Goal: Task Accomplishment & Management: Manage account settings

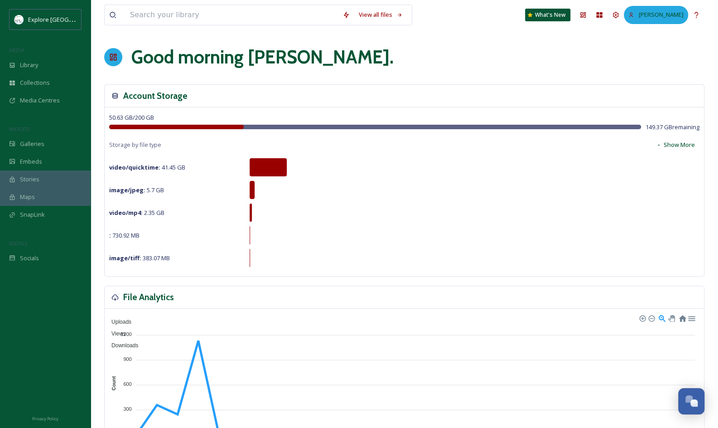
click at [665, 16] on span "[PERSON_NAME]" at bounding box center [661, 14] width 45 height 8
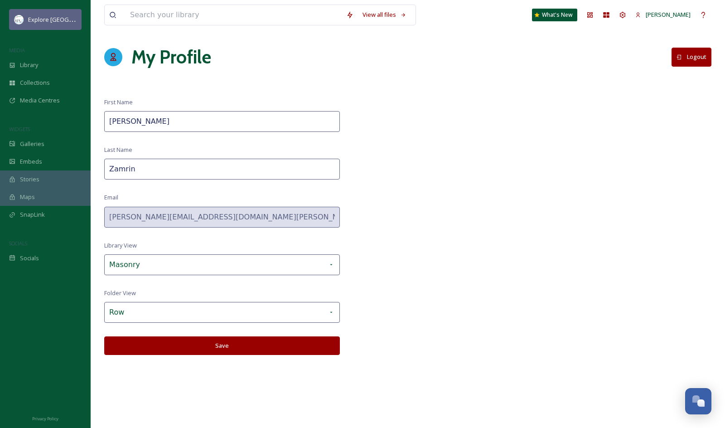
click at [58, 19] on span "Explore [GEOGRAPHIC_DATA][PERSON_NAME]" at bounding box center [90, 19] width 125 height 9
click at [28, 16] on span "Explore [GEOGRAPHIC_DATA][PERSON_NAME]" at bounding box center [90, 19] width 125 height 9
click at [39, 59] on div "Library" at bounding box center [45, 65] width 91 height 18
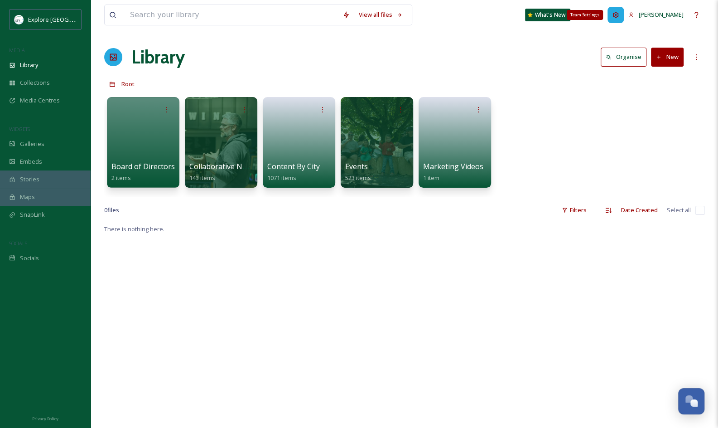
click at [619, 16] on icon at bounding box center [615, 14] width 7 height 7
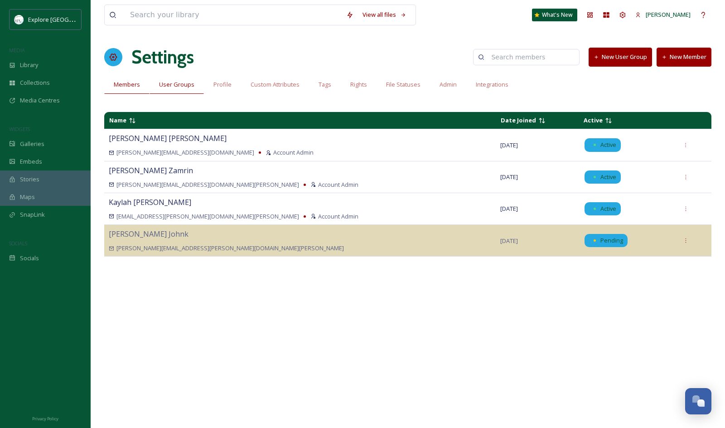
click at [172, 84] on span "User Groups" at bounding box center [176, 84] width 35 height 9
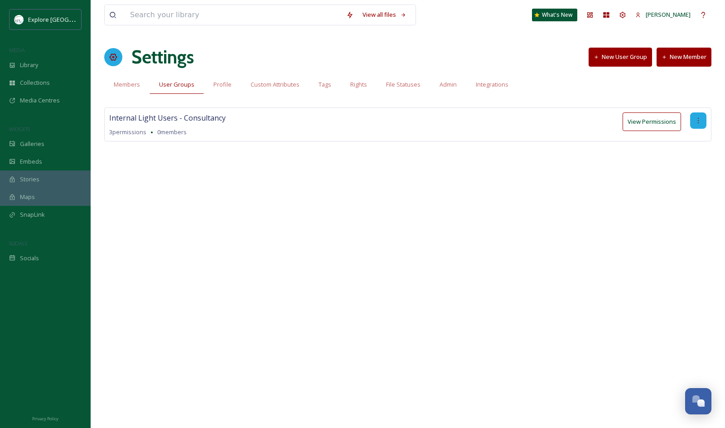
click at [699, 120] on icon at bounding box center [697, 120] width 7 height 7
click at [659, 131] on div "Edit Permissions" at bounding box center [672, 140] width 66 height 18
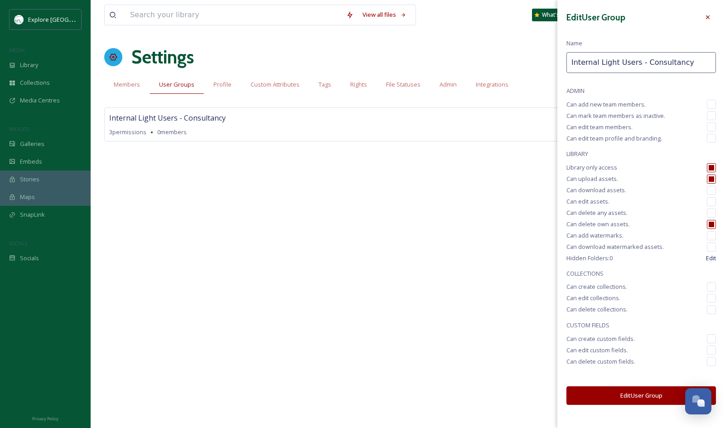
click at [636, 72] on input "Internal Light Users - Consultancy" at bounding box center [640, 62] width 149 height 21
click at [613, 76] on div "Edit User Group Name Internal Light Users - Consultancy ADMIN Can add new team …" at bounding box center [641, 206] width 168 height 413
click at [713, 187] on input "checkbox" at bounding box center [711, 190] width 9 height 9
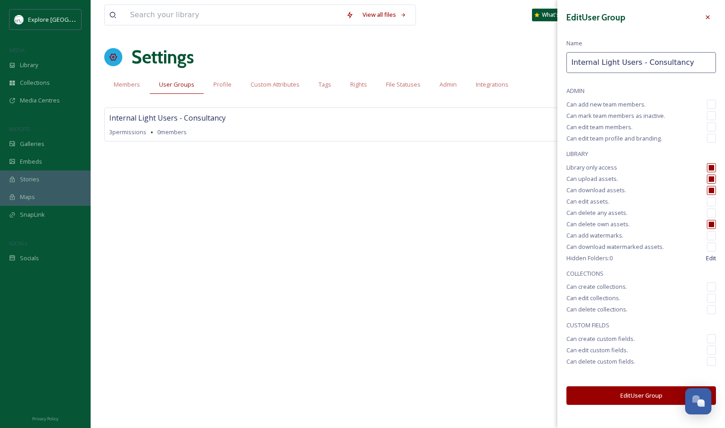
checkbox input "true"
click at [710, 202] on input "checkbox" at bounding box center [711, 201] width 9 height 9
checkbox input "true"
click at [648, 397] on button "Edit User Group" at bounding box center [640, 395] width 149 height 19
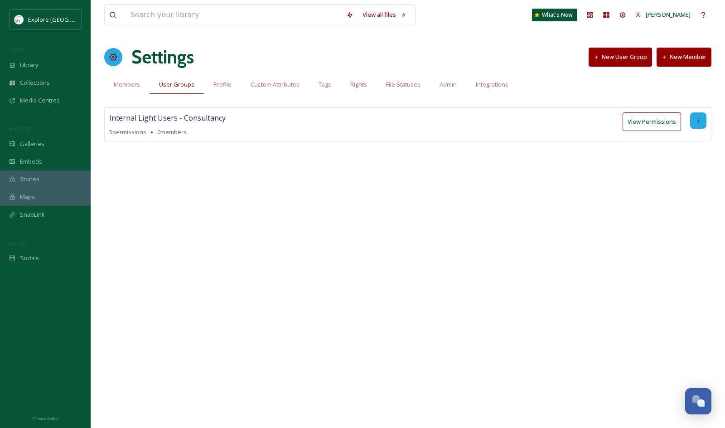
click at [705, 119] on div at bounding box center [698, 120] width 16 height 16
click at [550, 111] on div "Internal Light Users - Consultancy 5 permissions 0 members View Permissions Edi…" at bounding box center [407, 124] width 607 height 34
click at [385, 149] on div "Internal Light Users - Consultancy 5 permissions 0 members View Permissions" at bounding box center [407, 137] width 607 height 61
click at [651, 127] on button "View Permissions" at bounding box center [651, 121] width 58 height 19
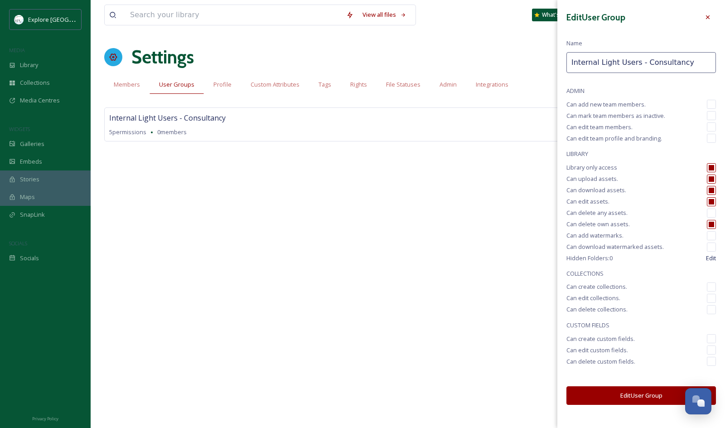
click at [516, 153] on div "Internal Light Users - Consultancy 5 permissions 0 members View Permissions Edi…" at bounding box center [407, 137] width 607 height 61
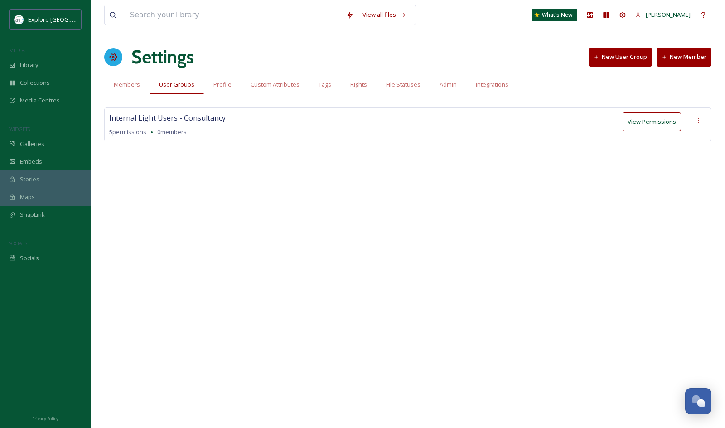
click at [687, 56] on button "New Member" at bounding box center [683, 57] width 55 height 19
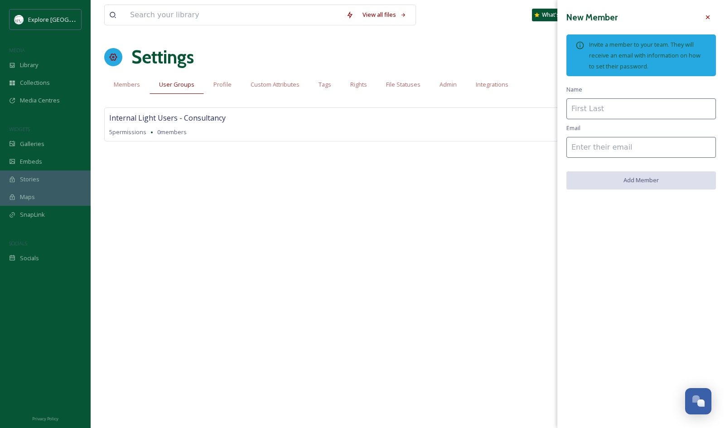
click at [623, 121] on div "New Member Invite a member to your team. They will receive an email with inform…" at bounding box center [641, 99] width 168 height 198
type input "[PERSON_NAME]"
paste input "[PERSON_NAME][EMAIL_ADDRESS][DOMAIN_NAME]"
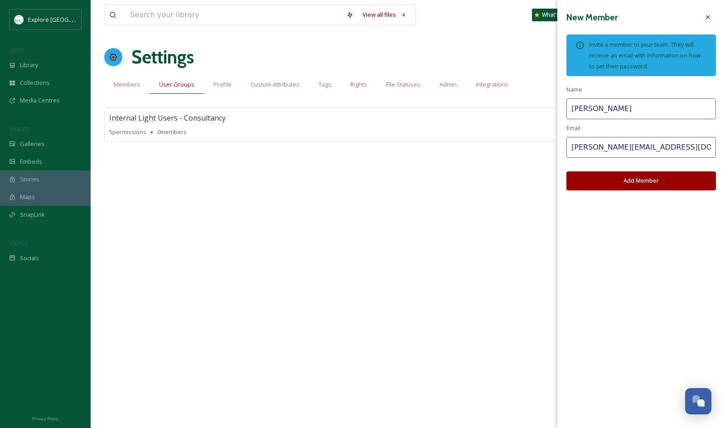
type input "[PERSON_NAME][EMAIL_ADDRESS][DOMAIN_NAME]"
click at [579, 127] on span "Email" at bounding box center [573, 128] width 14 height 9
click at [593, 173] on button "Add Member" at bounding box center [640, 180] width 149 height 19
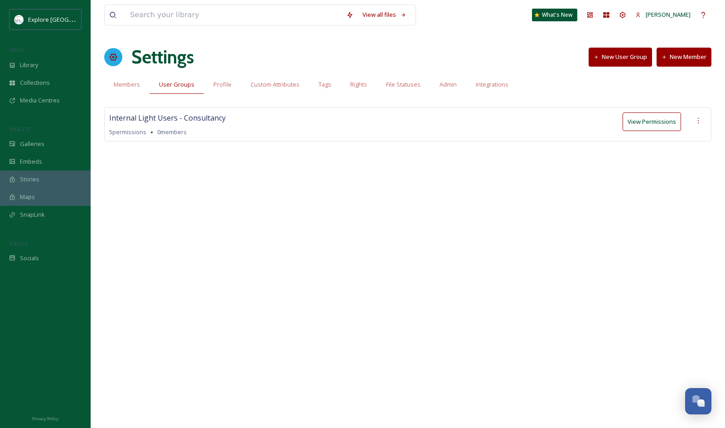
click at [585, 216] on div "View all files What's New [PERSON_NAME] Settings New User Group New Member Memb…" at bounding box center [408, 214] width 634 height 428
click at [700, 123] on icon at bounding box center [697, 120] width 7 height 7
click at [560, 203] on div "View all files What's New [PERSON_NAME] Settings New User Group New Member Memb…" at bounding box center [408, 214] width 634 height 428
click at [593, 149] on div "Internal Light Users - Consultancy 5 permissions 0 members View Permissions" at bounding box center [407, 137] width 607 height 61
click at [681, 57] on button "New Member" at bounding box center [683, 57] width 55 height 19
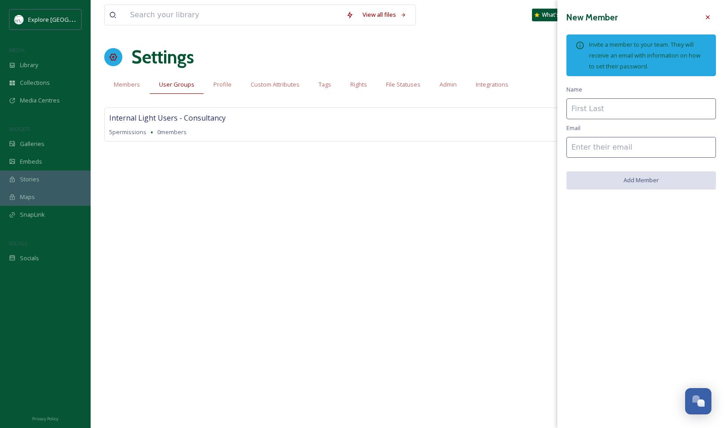
click at [601, 119] on div "New Member Invite a member to your team. They will receive an email with inform…" at bounding box center [641, 99] width 168 height 198
type input "[PERSON_NAME]"
paste input "[PERSON_NAME][EMAIL_ADDRESS][DOMAIN_NAME]"
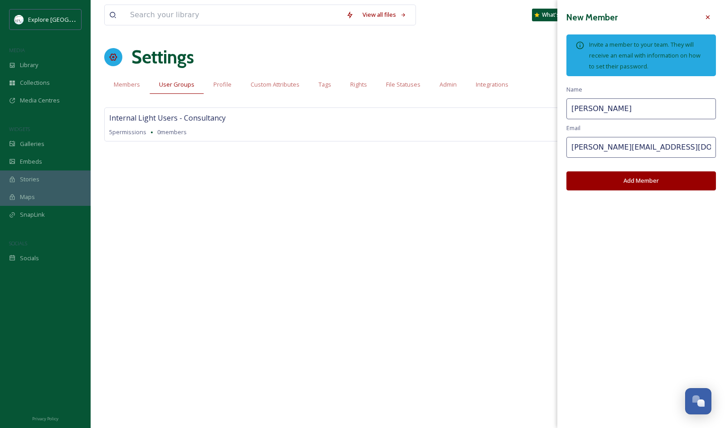
type input "[PERSON_NAME][EMAIL_ADDRESS][DOMAIN_NAME]"
click at [617, 126] on div "New Member Invite a member to your team. They will receive an email with inform…" at bounding box center [641, 99] width 168 height 199
click at [591, 186] on button "Add Member" at bounding box center [640, 180] width 149 height 19
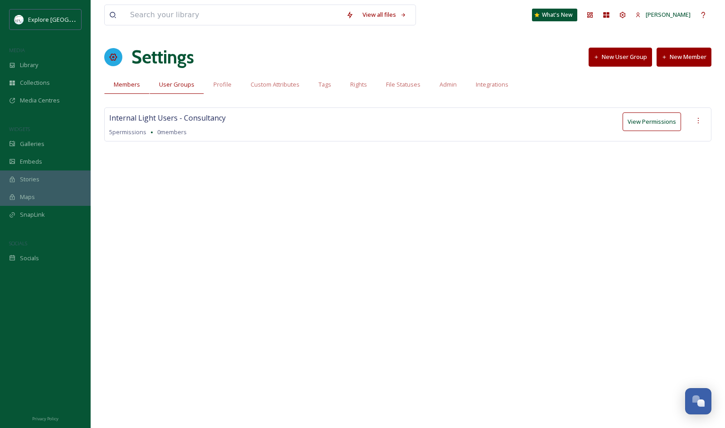
click at [135, 83] on span "Members" at bounding box center [127, 84] width 26 height 9
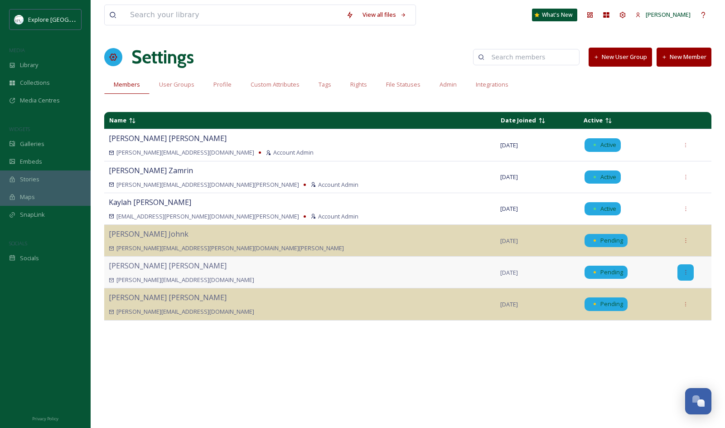
click at [683, 270] on icon at bounding box center [686, 272] width 6 height 6
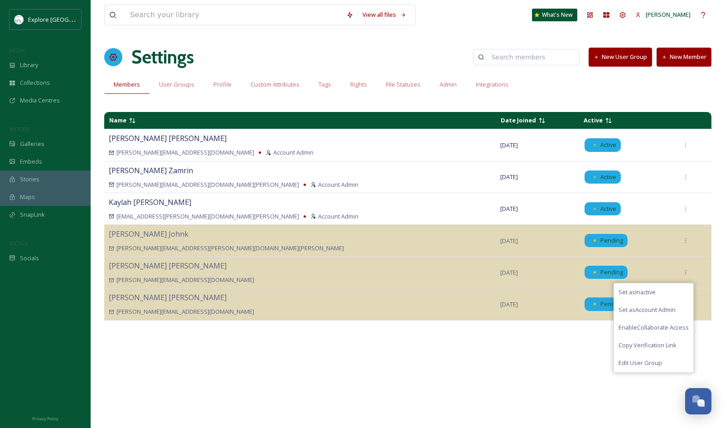
click at [633, 391] on div "Name Date Joined Active [PERSON_NAME] [PERSON_NAME][EMAIL_ADDRESS][DOMAIN_NAME]…" at bounding box center [407, 264] width 607 height 314
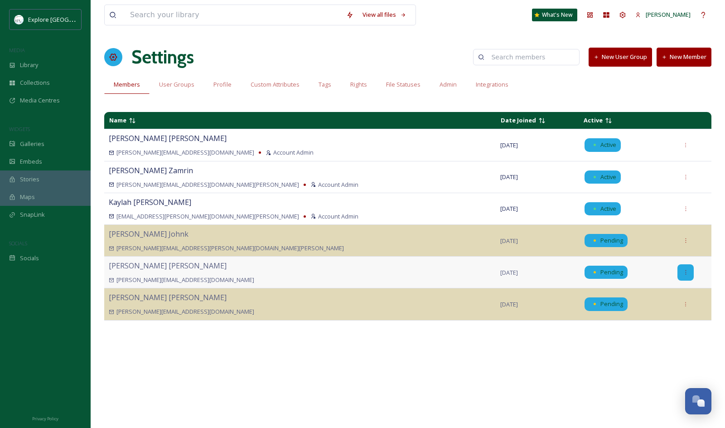
click at [683, 269] on icon at bounding box center [686, 272] width 6 height 6
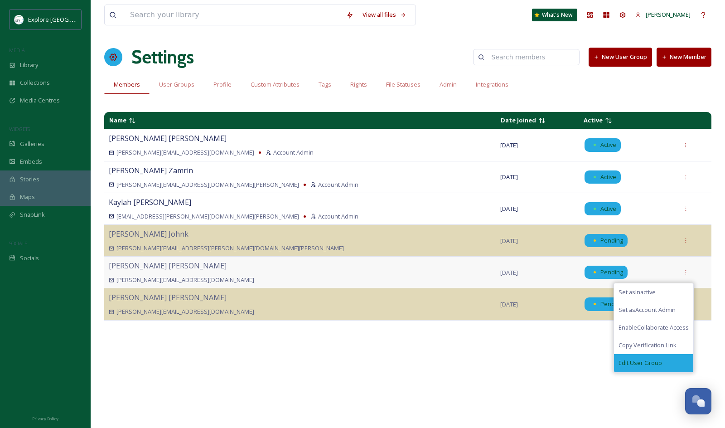
click at [638, 365] on span "Edit User Group" at bounding box center [639, 362] width 43 height 9
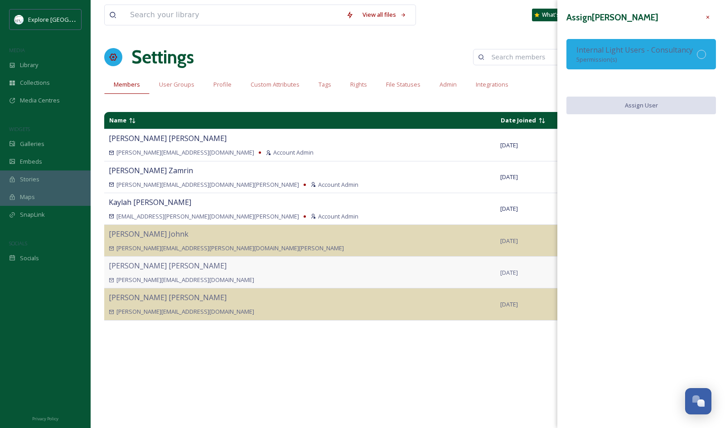
click at [656, 53] on span "Internal Light Users - Consultancy" at bounding box center [634, 50] width 116 height 10
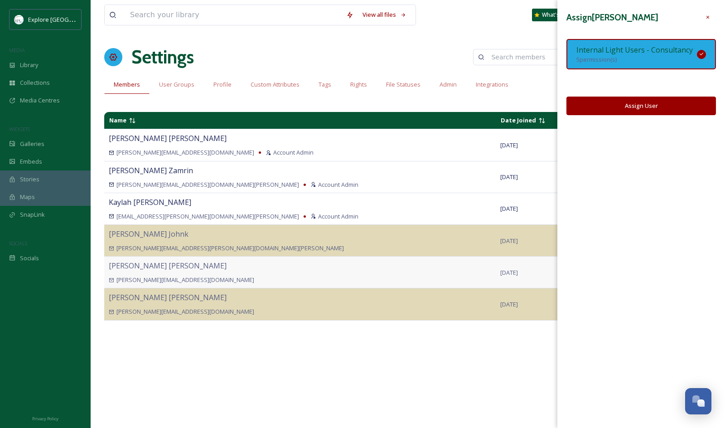
click at [665, 104] on button "Assign User" at bounding box center [640, 105] width 149 height 19
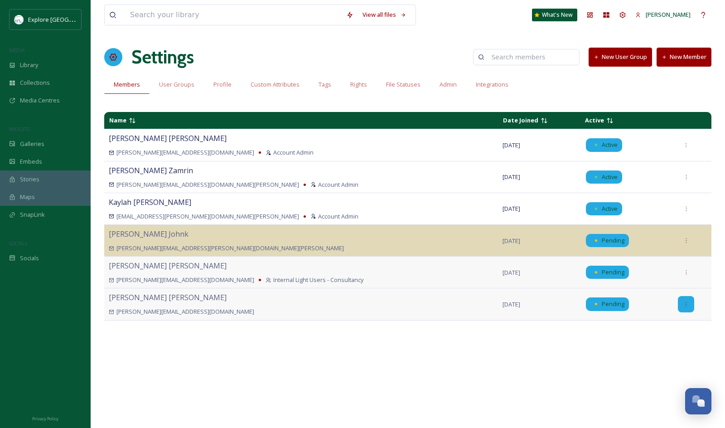
click at [683, 302] on icon at bounding box center [686, 304] width 6 height 6
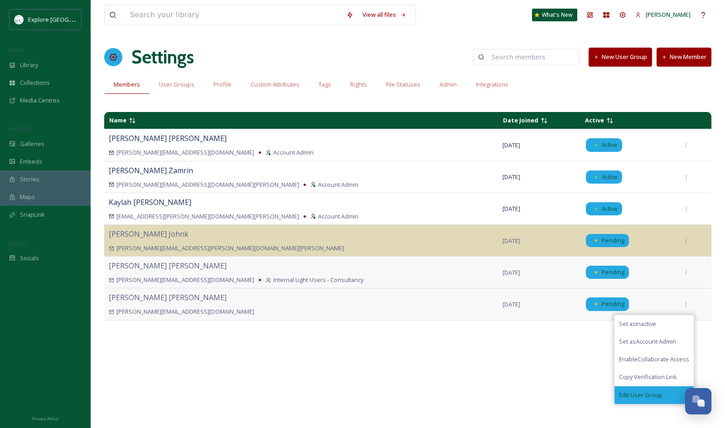
click at [633, 393] on span "Edit User Group" at bounding box center [640, 394] width 43 height 9
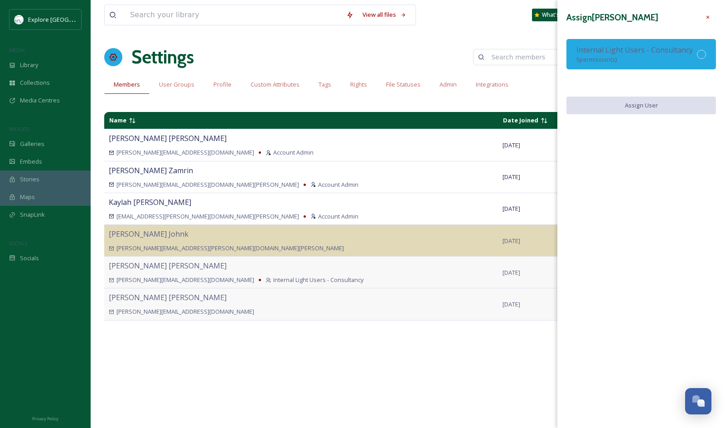
click at [621, 51] on span "Internal Light Users - Consultancy" at bounding box center [634, 50] width 116 height 10
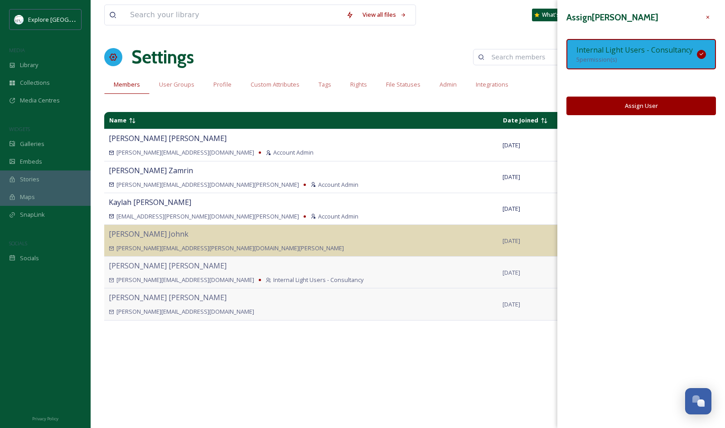
click at [629, 108] on button "Assign User" at bounding box center [640, 105] width 149 height 19
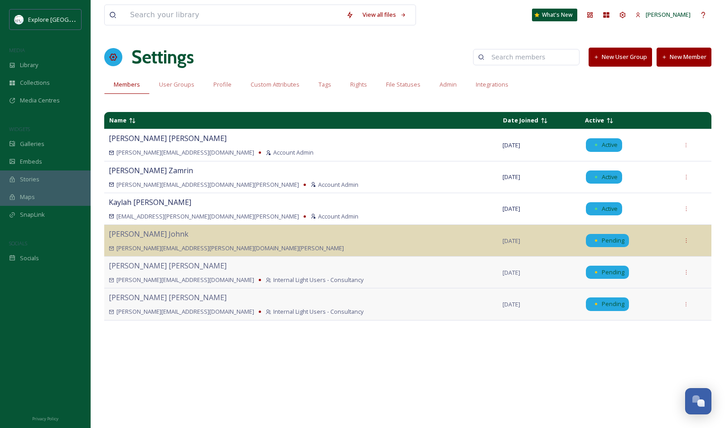
click at [680, 53] on button "New Member" at bounding box center [683, 57] width 55 height 19
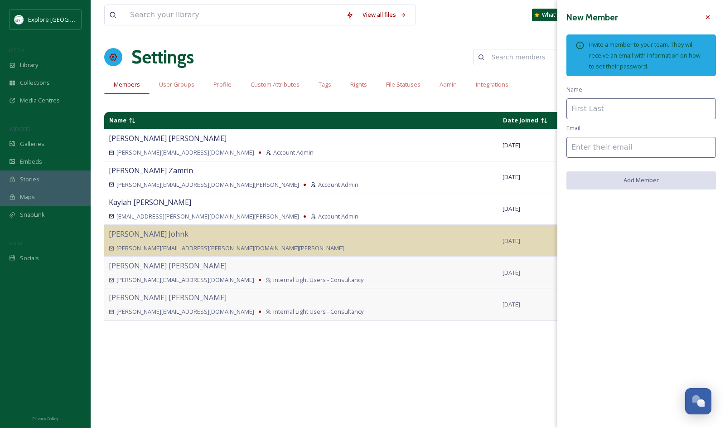
click at [603, 106] on input at bounding box center [640, 108] width 149 height 21
type input "[PERSON_NAME]"
click at [608, 143] on input at bounding box center [640, 147] width 149 height 21
paste input "[EMAIL_ADDRESS][DOMAIN_NAME]"
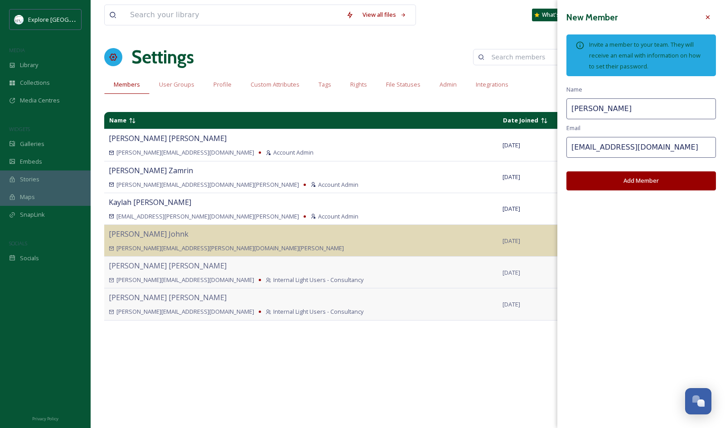
type input "[EMAIL_ADDRESS][DOMAIN_NAME]"
click at [612, 177] on button "Add Member" at bounding box center [640, 180] width 149 height 19
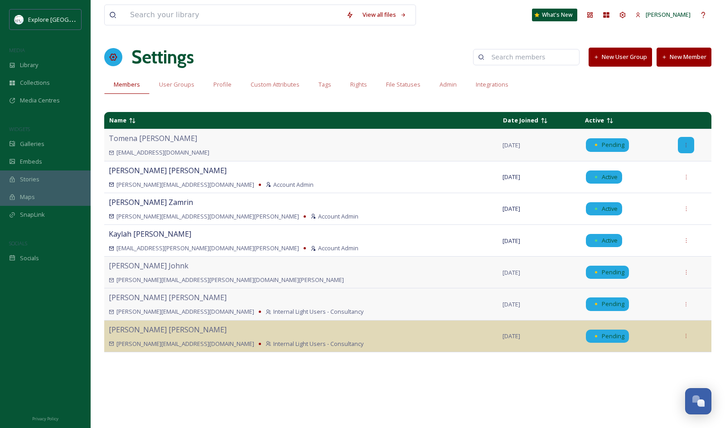
click at [688, 142] on div at bounding box center [686, 145] width 16 height 16
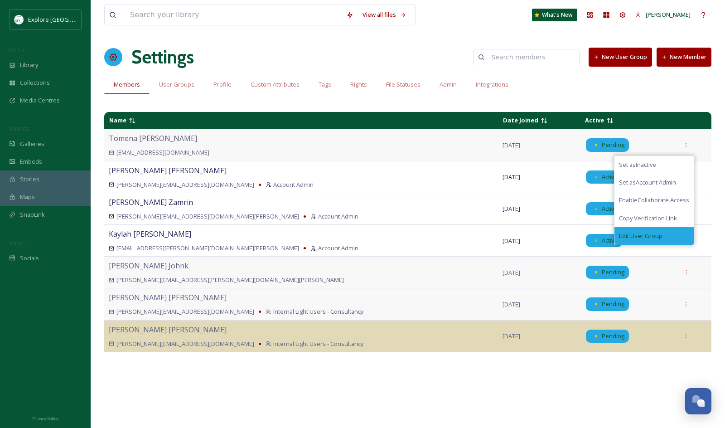
click at [638, 241] on div "Edit User Group" at bounding box center [653, 236] width 79 height 18
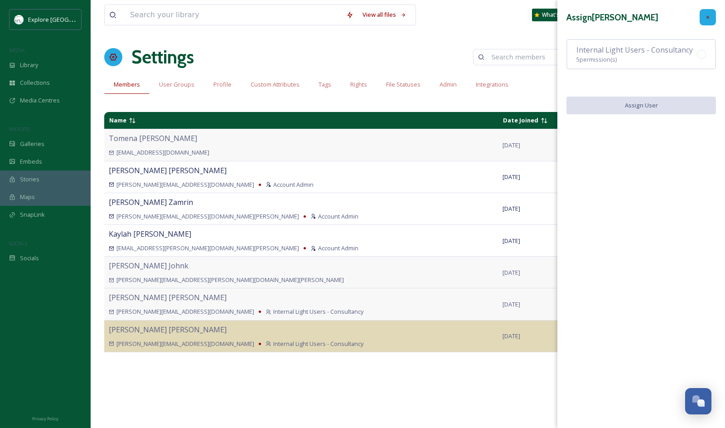
click at [703, 10] on div at bounding box center [707, 17] width 16 height 16
